Goal: Check status

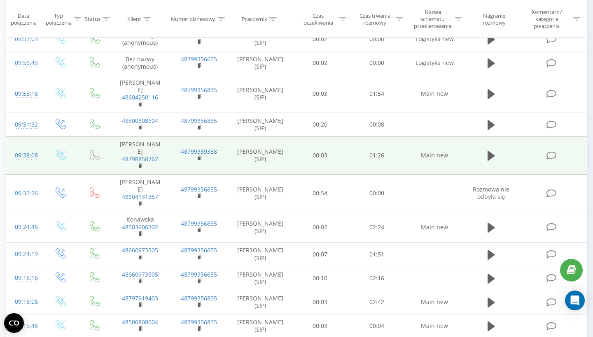
scroll to position [578, 0]
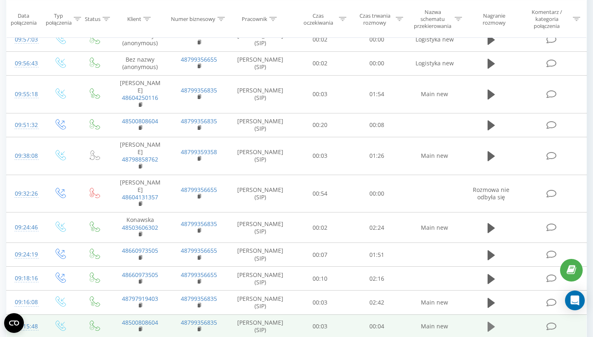
click at [486, 321] on button at bounding box center [491, 327] width 12 height 12
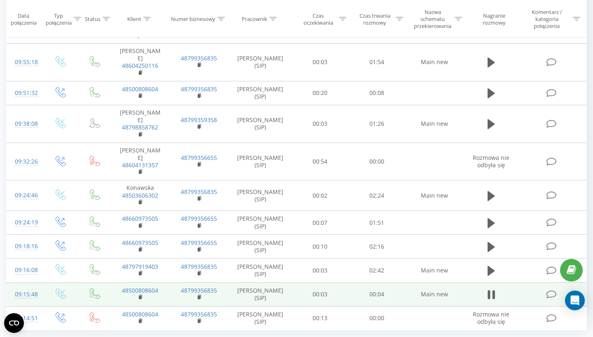
scroll to position [610, 0]
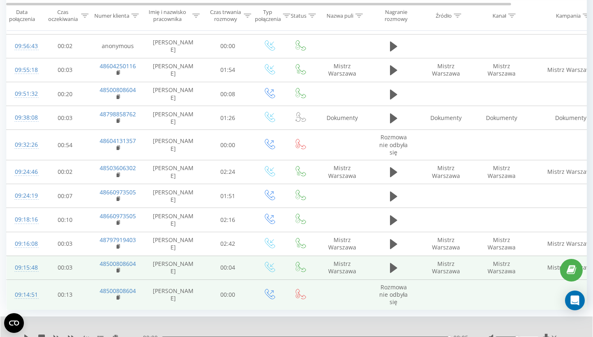
scroll to position [468, 0]
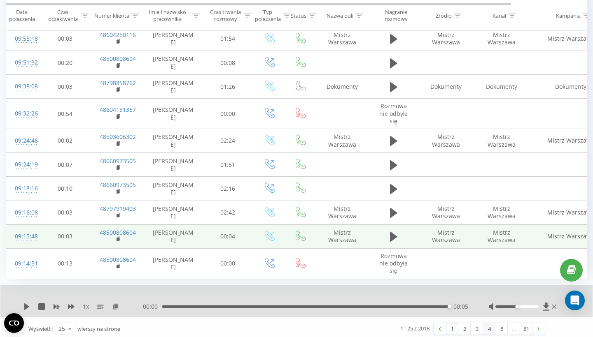
click at [489, 326] on link "4" at bounding box center [489, 329] width 12 height 12
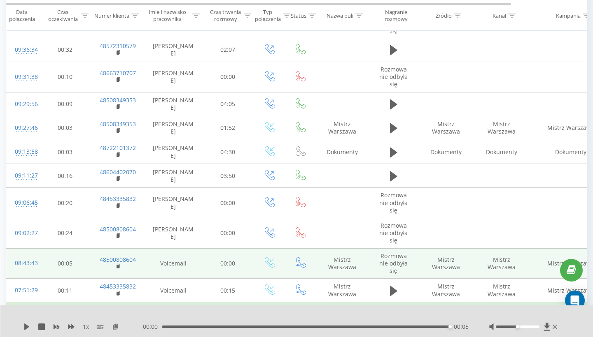
scroll to position [237, 0]
